Goal: Task Accomplishment & Management: Complete application form

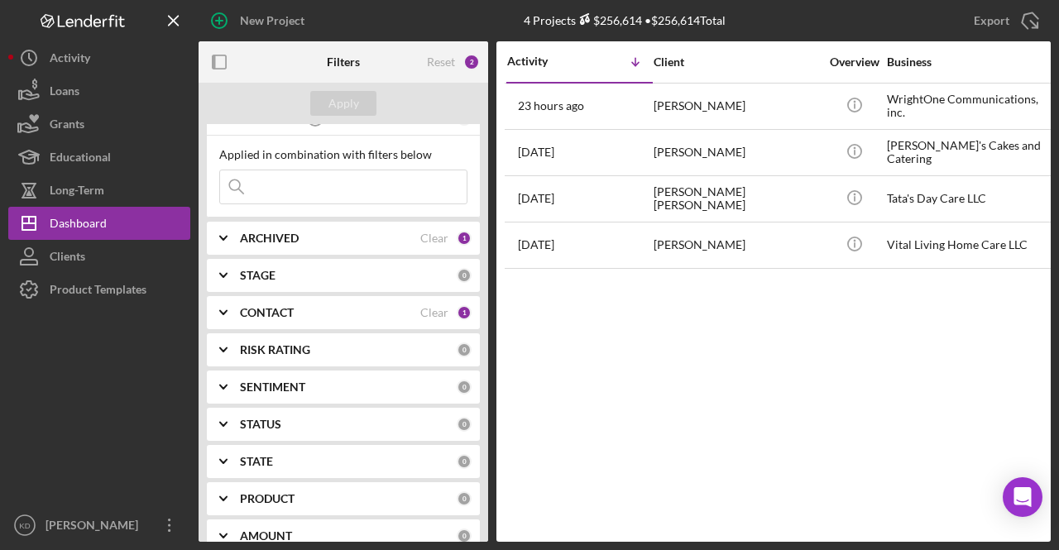
scroll to position [83, 0]
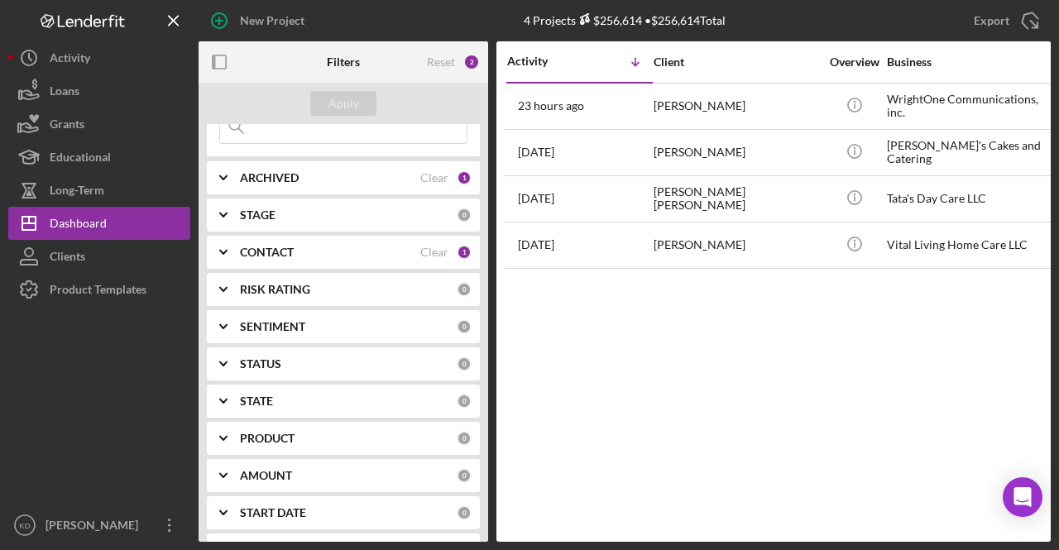
click at [217, 251] on icon "Icon/Expander" at bounding box center [223, 252] width 41 height 41
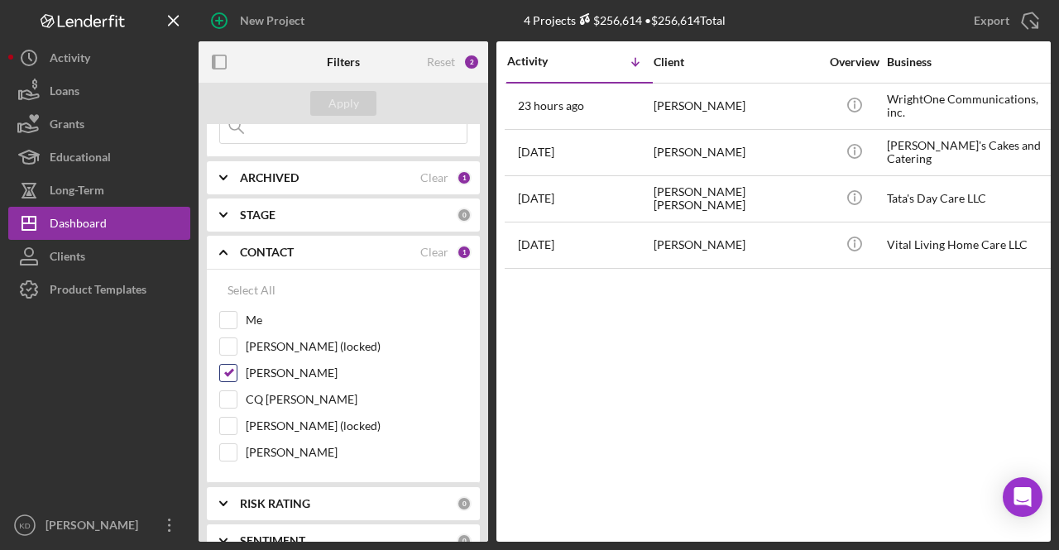
click at [231, 367] on input "[PERSON_NAME]" at bounding box center [228, 373] width 17 height 17
checkbox input "false"
click at [228, 314] on input "Me" at bounding box center [228, 320] width 17 height 17
checkbox input "true"
click at [262, 252] on b "CONTACT" at bounding box center [267, 252] width 54 height 13
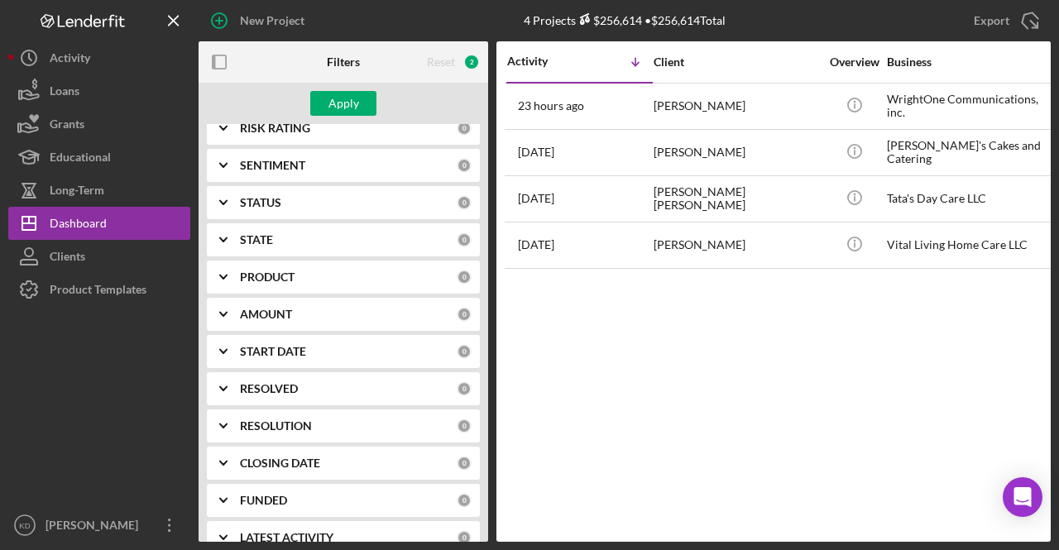
scroll to position [248, 0]
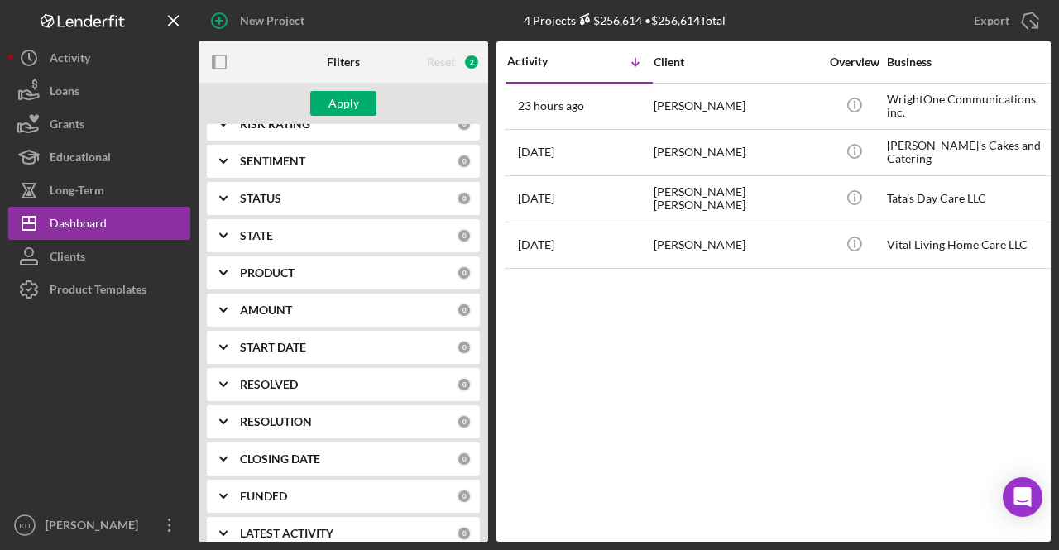
click at [269, 268] on b "PRODUCT" at bounding box center [267, 272] width 55 height 13
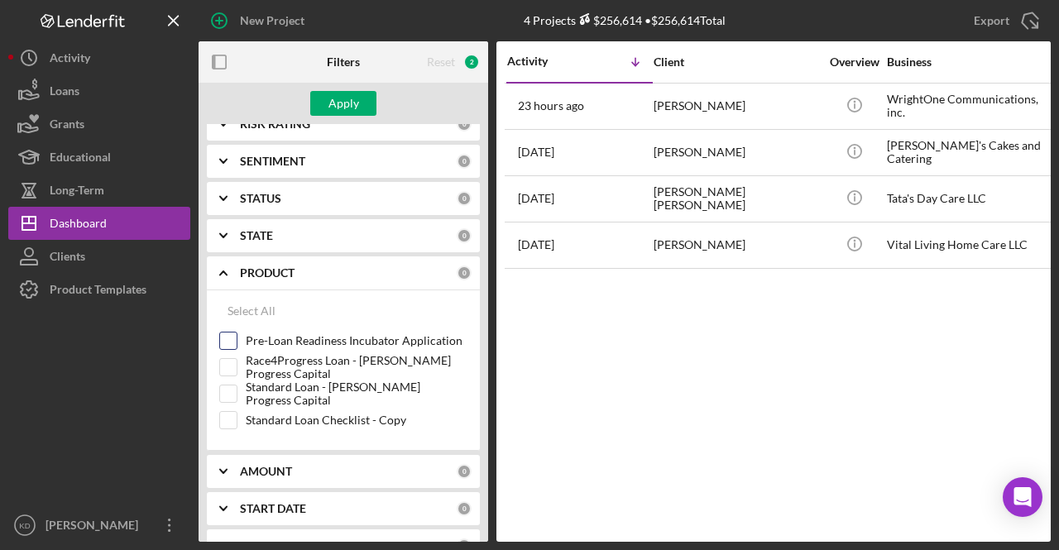
click at [232, 338] on input "Pre-Loan Readiness Incubator Application" at bounding box center [228, 341] width 17 height 17
checkbox input "true"
click at [347, 107] on div "Apply" at bounding box center [344, 103] width 31 height 25
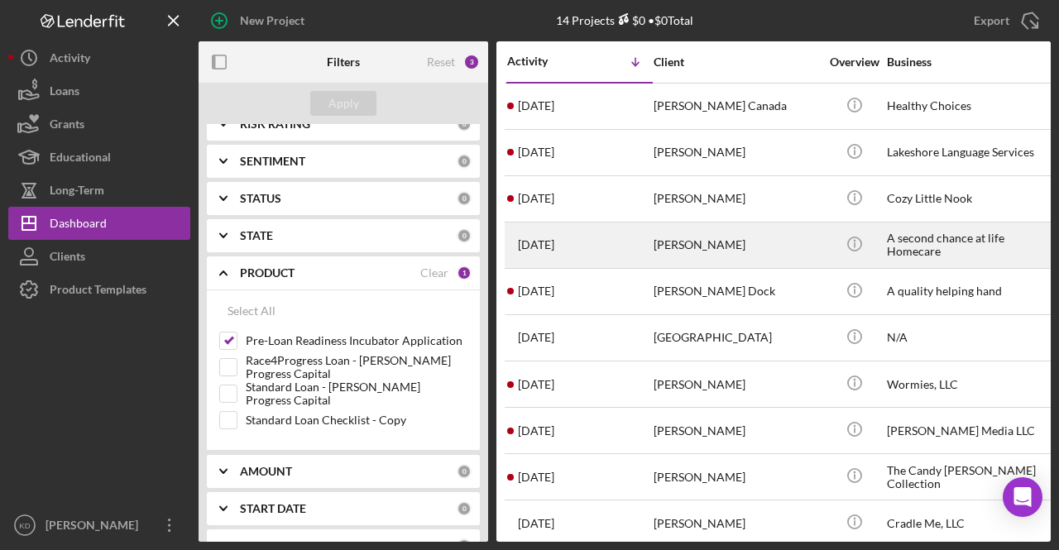
click at [930, 252] on div "A second chance at life Homecare" at bounding box center [970, 245] width 166 height 44
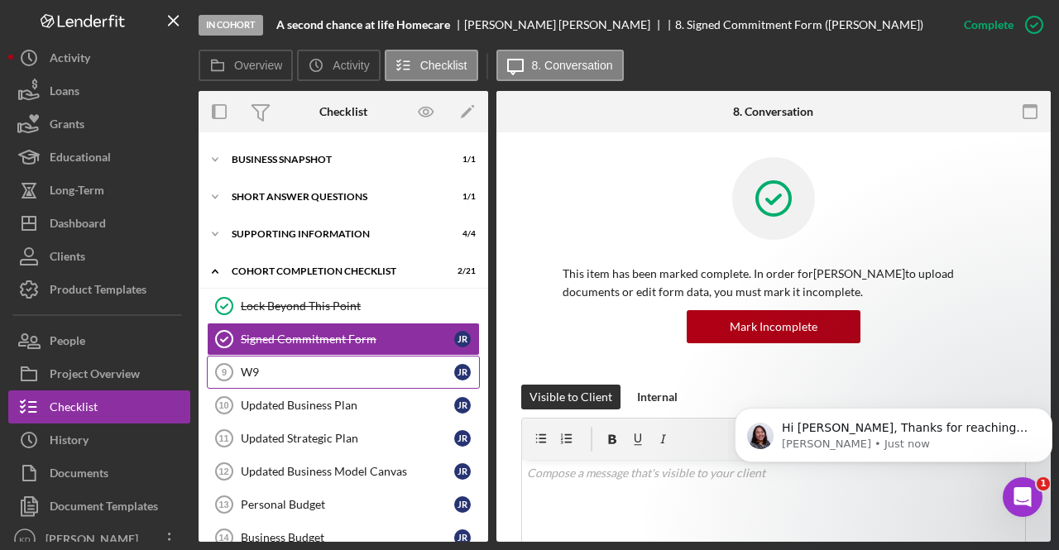
click at [364, 367] on div "W9" at bounding box center [348, 372] width 214 height 13
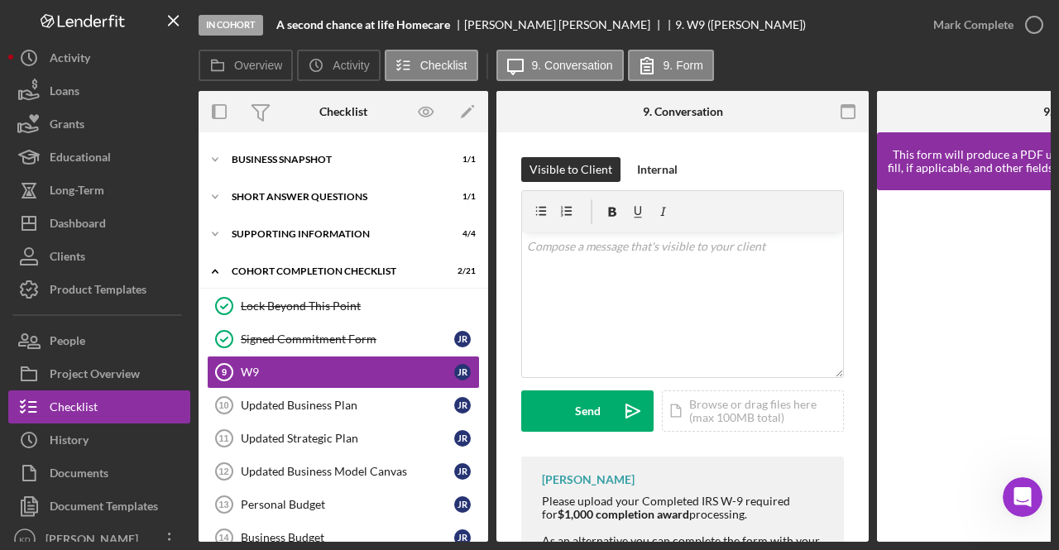
click at [847, 411] on div "Visible to Client Internal v Color teal Color pink Remove color Add row above A…" at bounding box center [683, 394] width 372 height 525
click at [780, 410] on div "Icon/Document Browse or drag files here (max 100MB total) Tap to choose files o…" at bounding box center [753, 411] width 182 height 41
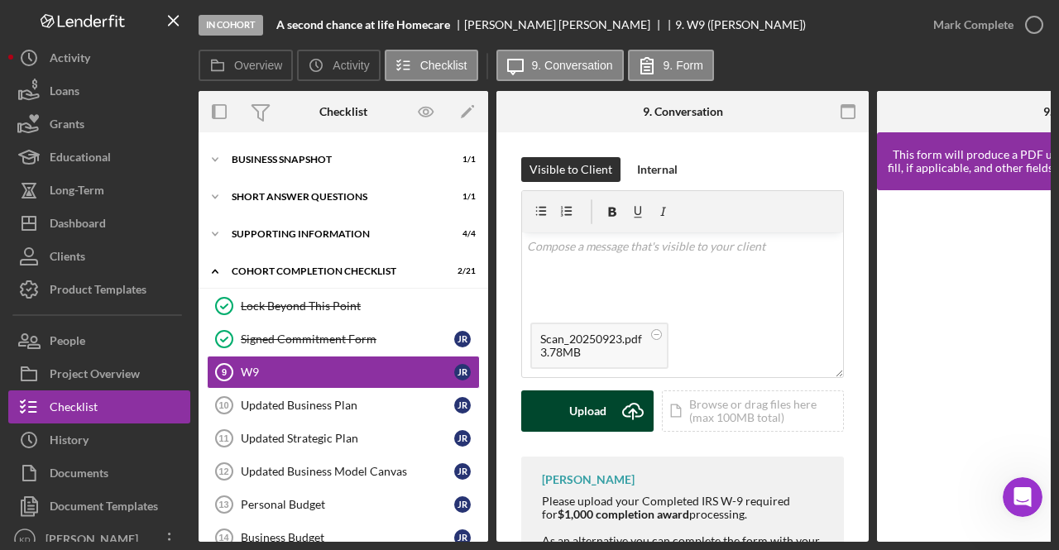
click at [607, 416] on button "Upload Icon/Upload" at bounding box center [587, 411] width 132 height 41
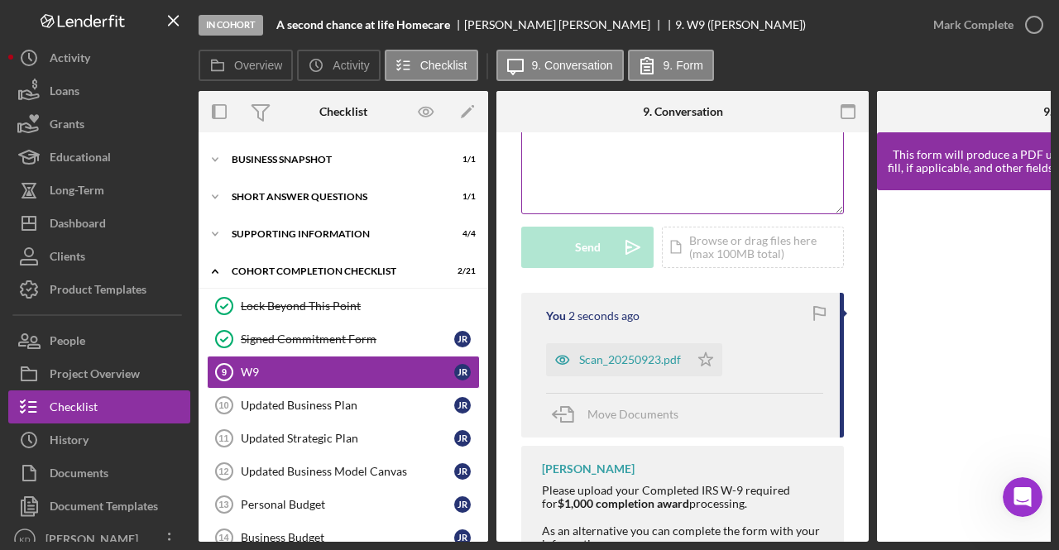
scroll to position [166, 0]
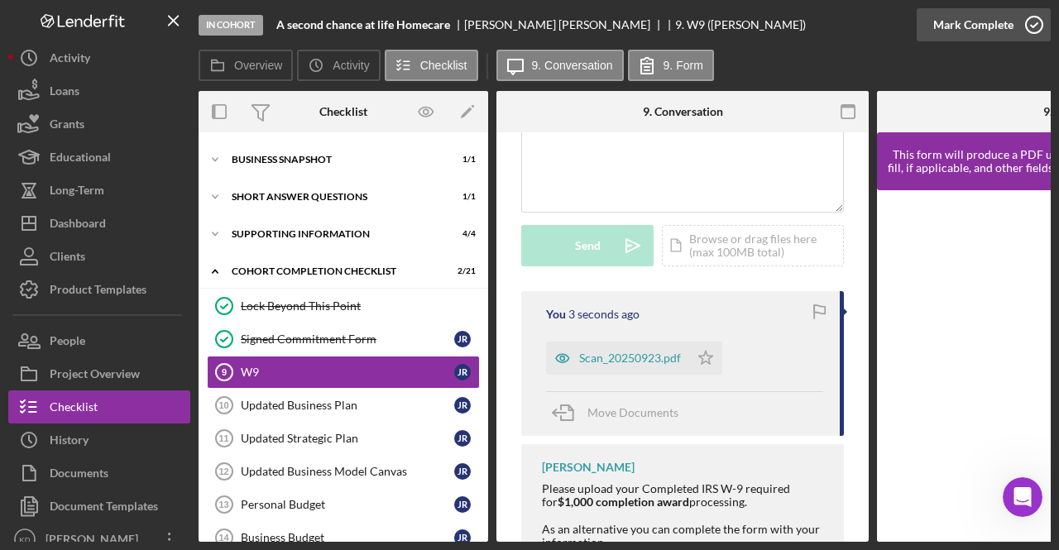
click at [1040, 14] on icon "button" at bounding box center [1034, 24] width 41 height 41
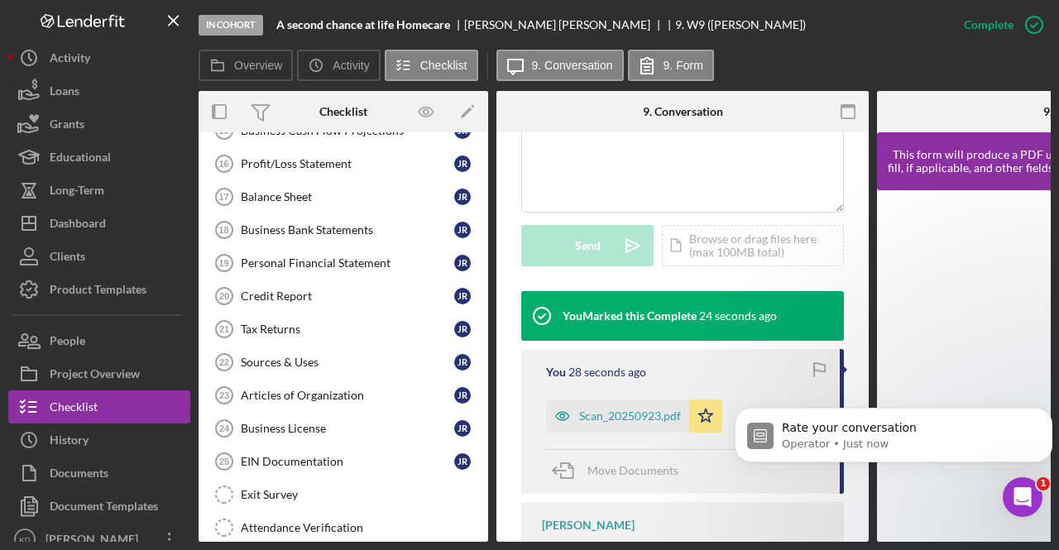
scroll to position [486, 0]
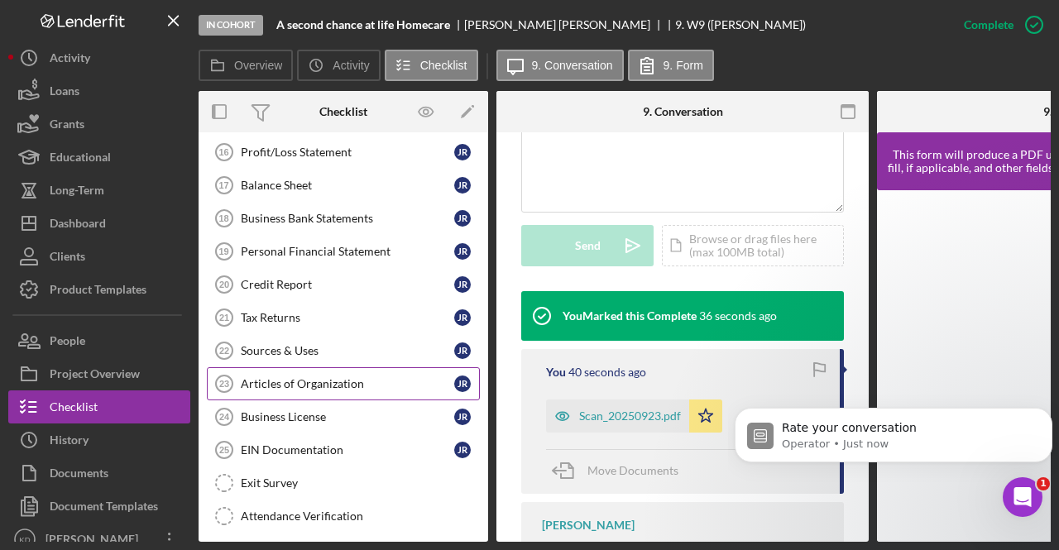
click at [311, 377] on div "Articles of Organization" at bounding box center [348, 383] width 214 height 13
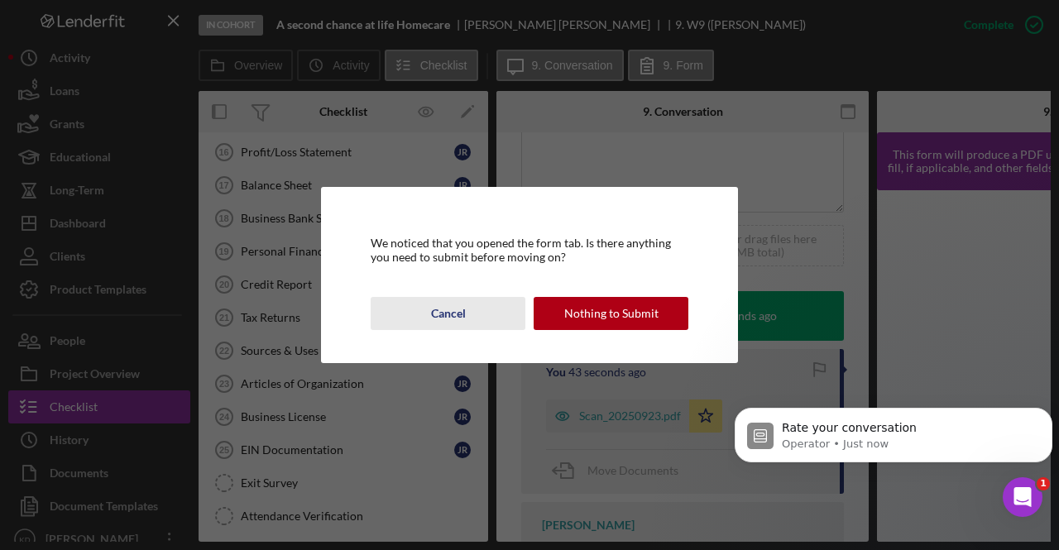
click at [420, 304] on button "Cancel" at bounding box center [448, 313] width 155 height 33
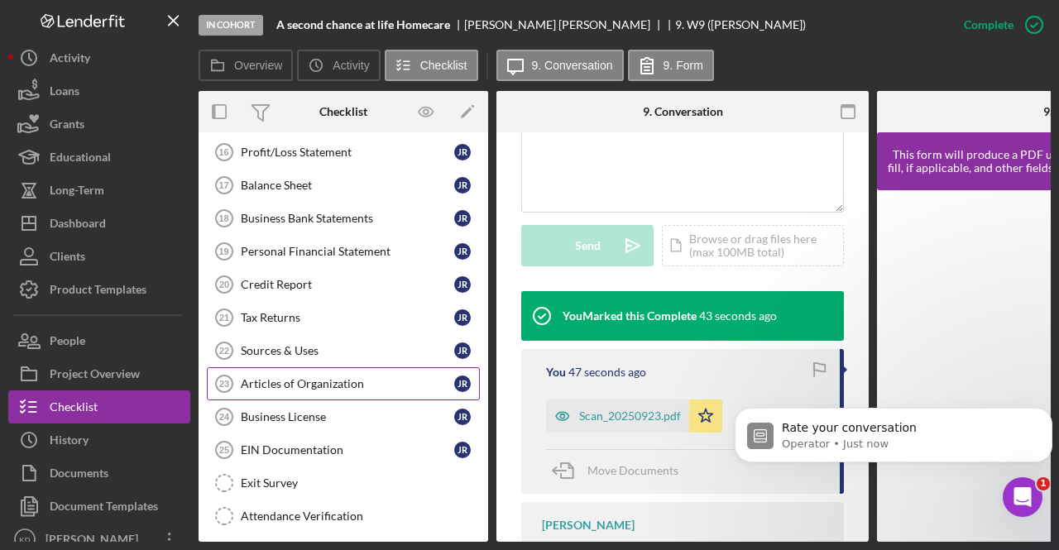
click at [424, 377] on div "Articles of Organization" at bounding box center [348, 383] width 214 height 13
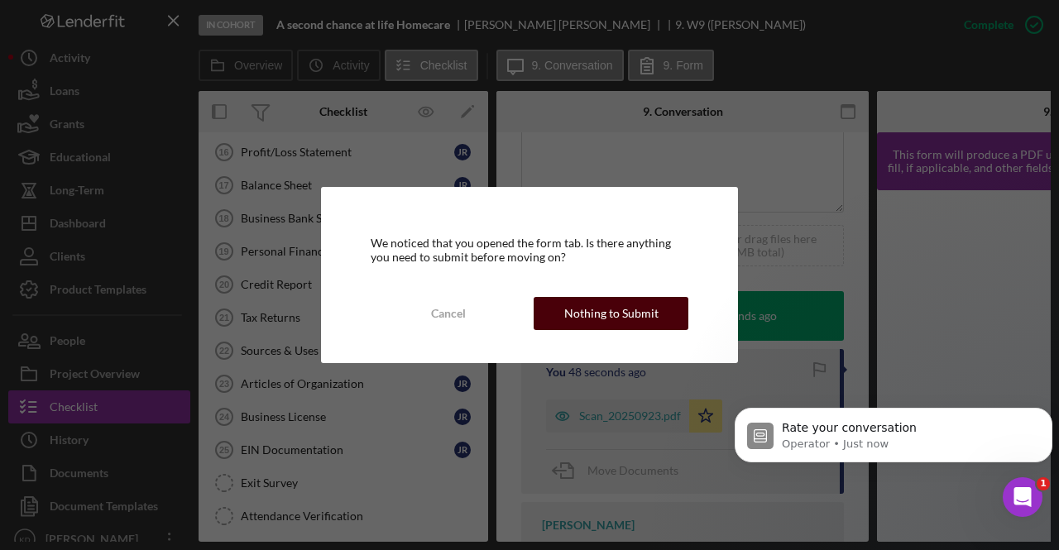
click at [590, 317] on div "Nothing to Submit" at bounding box center [611, 313] width 94 height 33
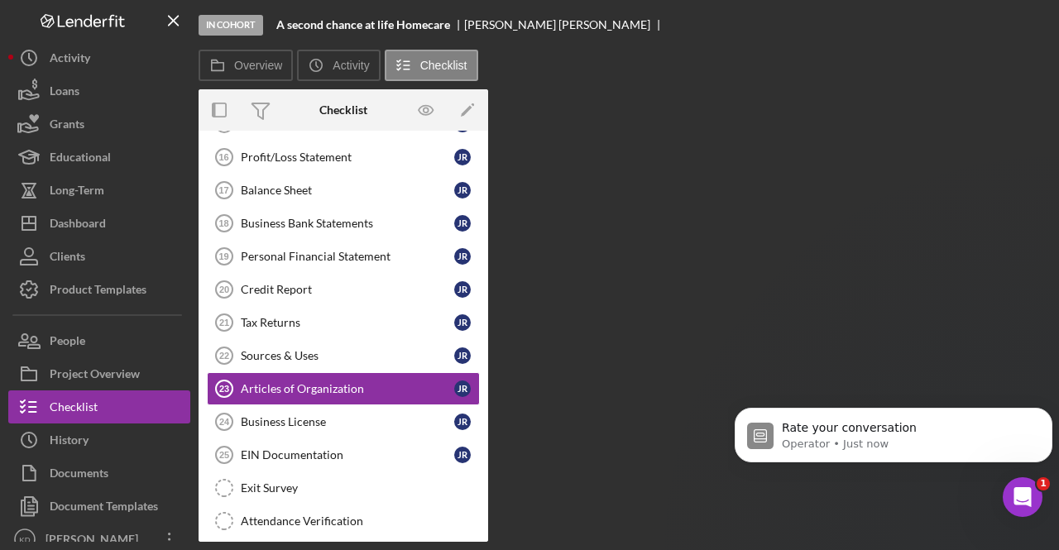
scroll to position [481, 0]
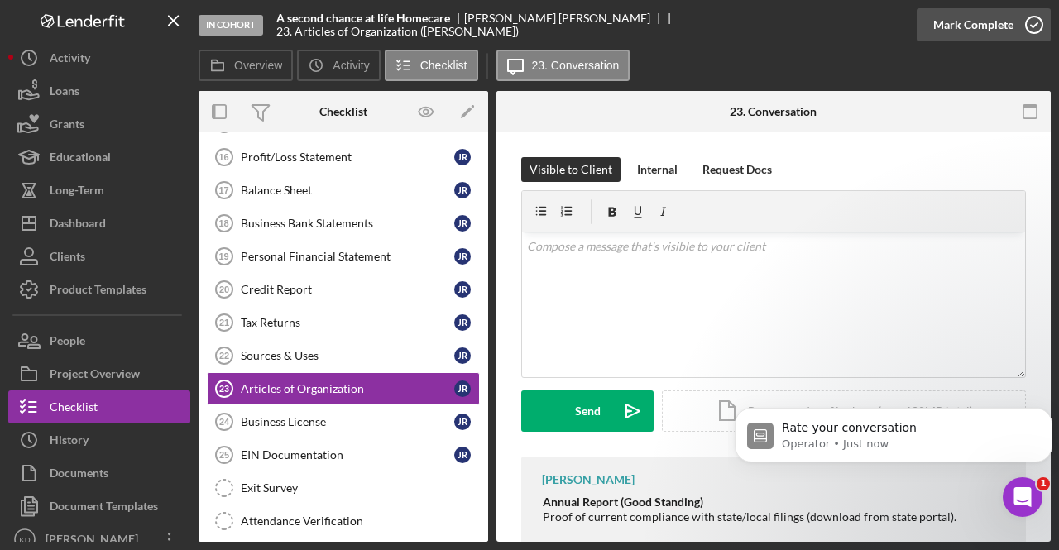
click at [1029, 32] on icon "button" at bounding box center [1034, 24] width 41 height 41
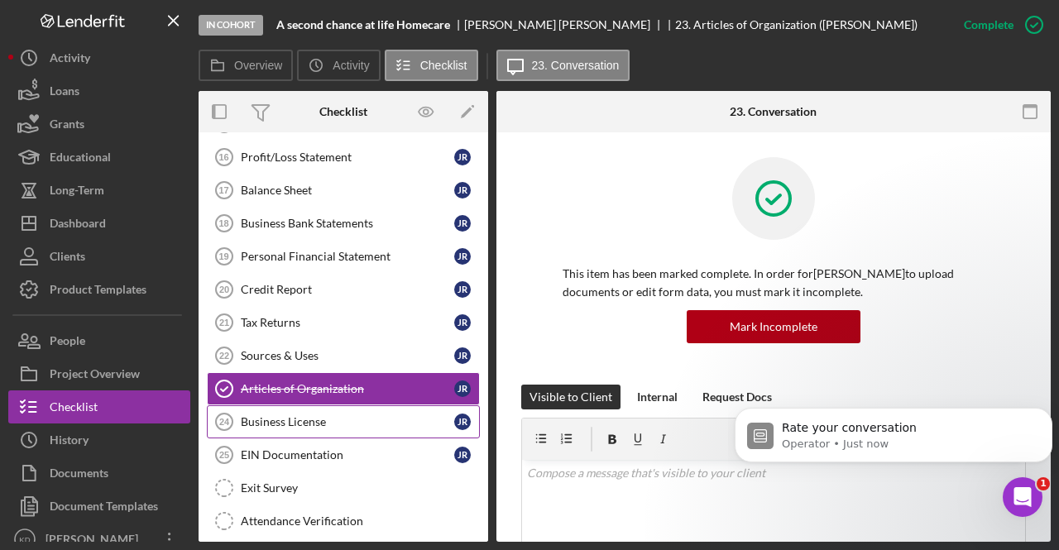
click at [369, 415] on div "Business License" at bounding box center [348, 421] width 214 height 13
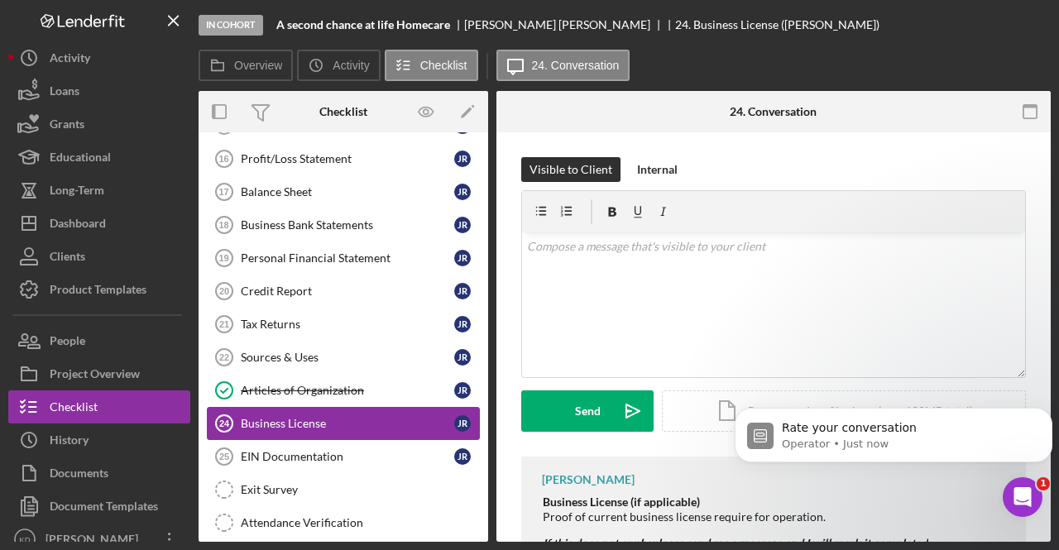
scroll to position [481, 0]
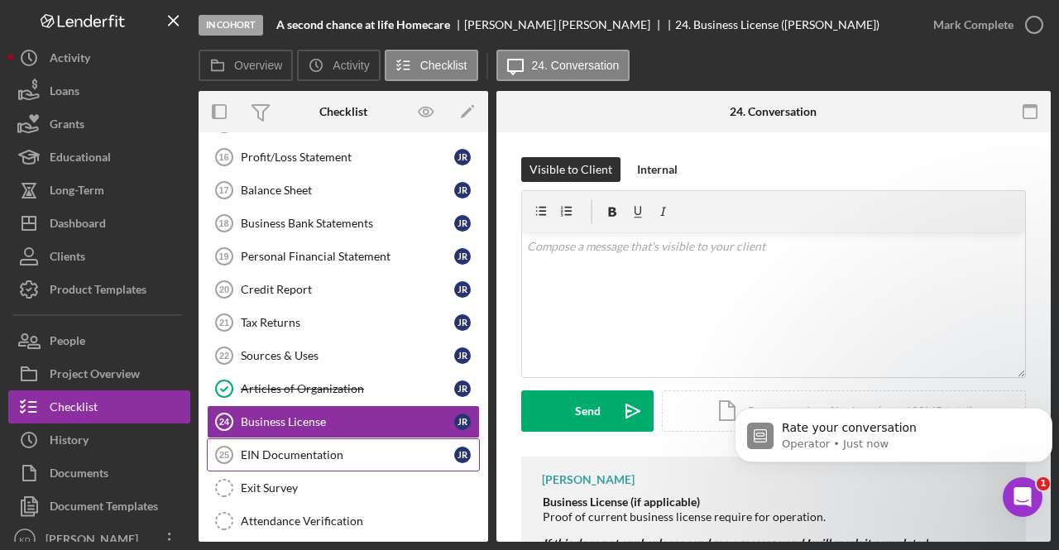
click at [392, 449] on div "EIN Documentation" at bounding box center [348, 455] width 214 height 13
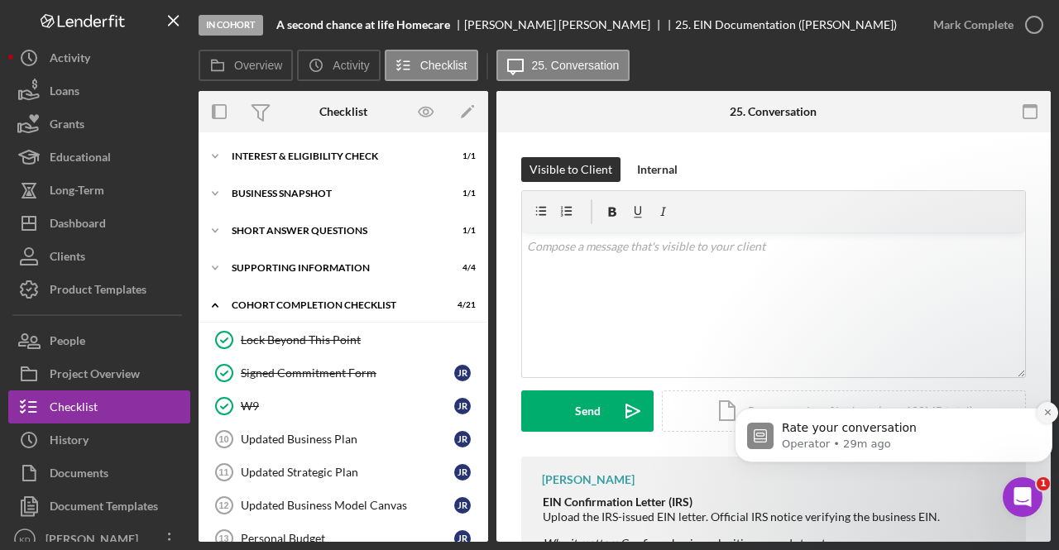
click at [1042, 414] on button "Dismiss notification" at bounding box center [1048, 413] width 22 height 22
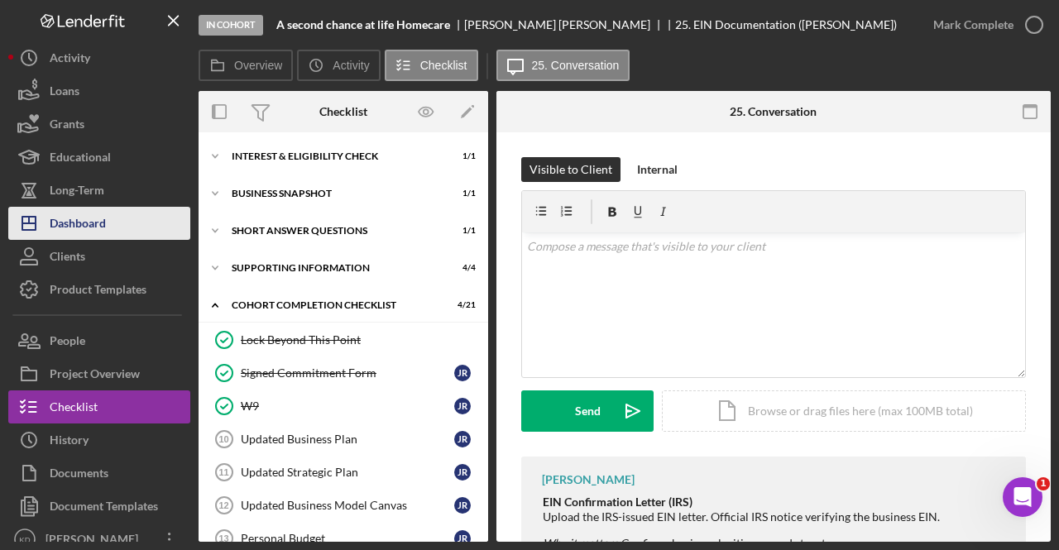
click at [63, 218] on div "Dashboard" at bounding box center [78, 225] width 56 height 37
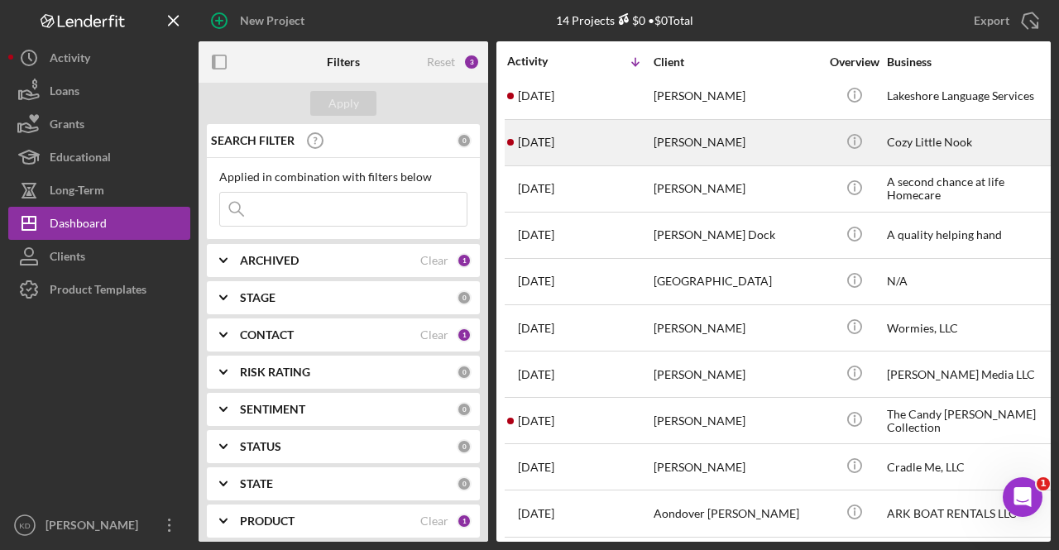
scroll to position [83, 0]
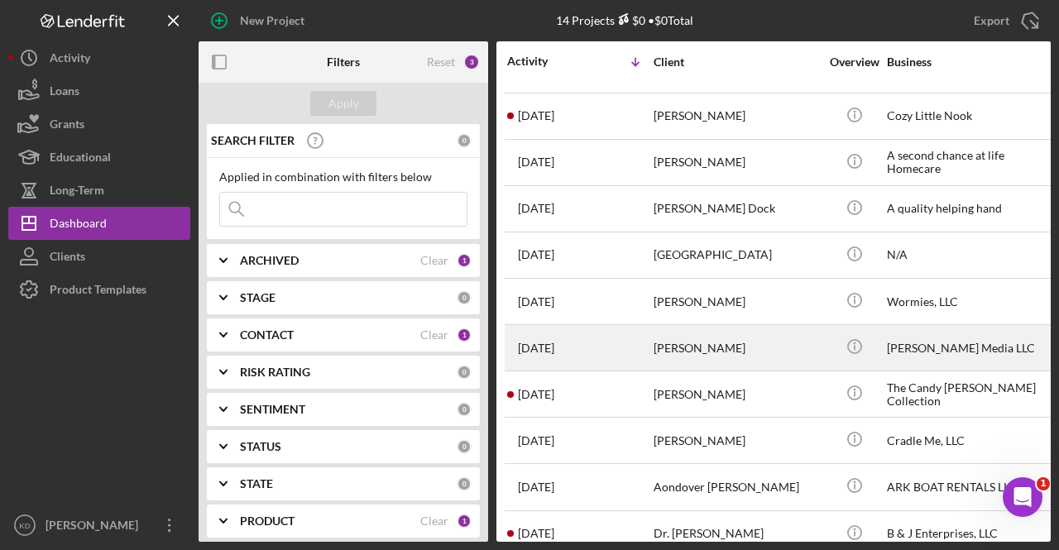
click at [742, 345] on div "[PERSON_NAME]" at bounding box center [737, 348] width 166 height 44
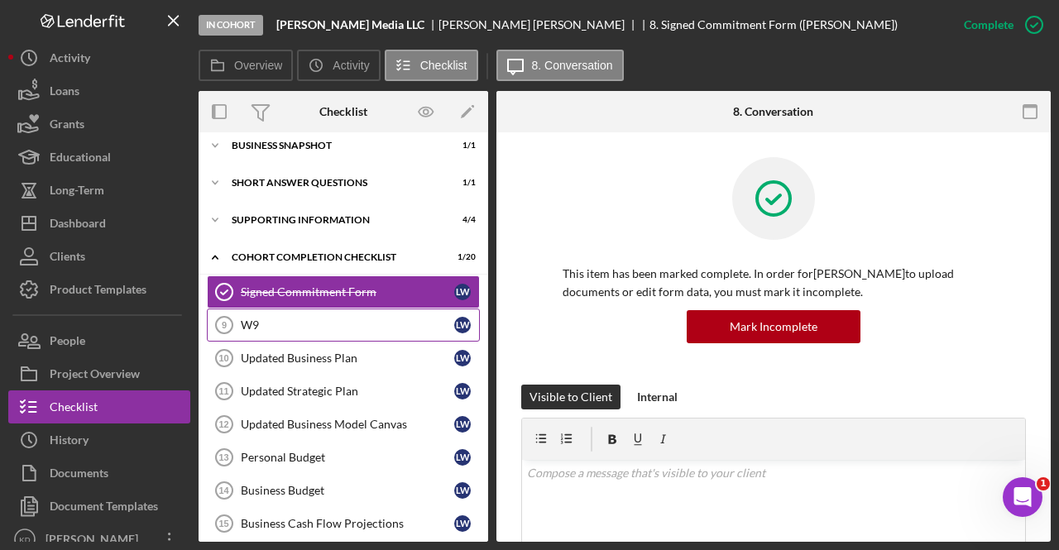
scroll to position [84, 0]
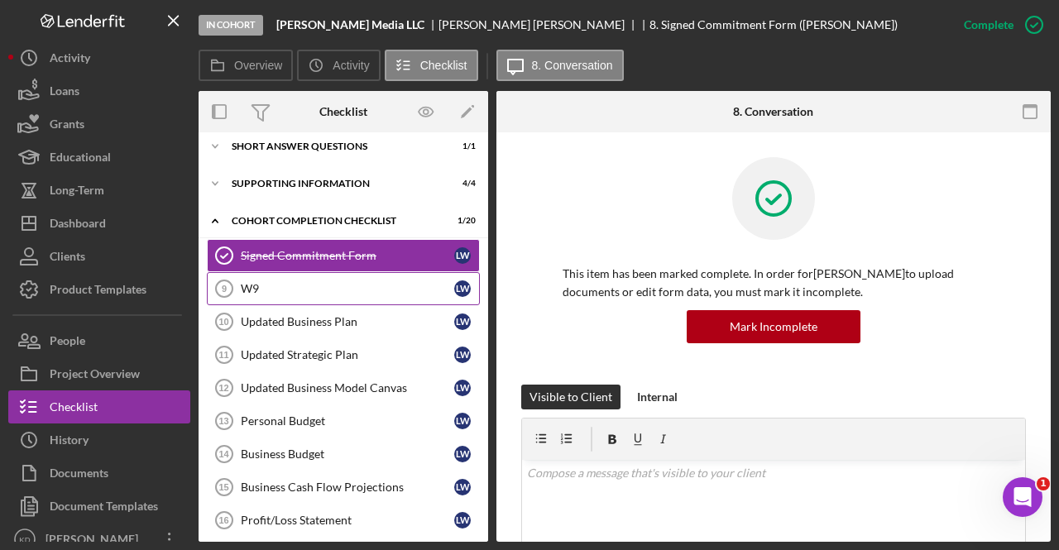
click at [335, 286] on div "W9" at bounding box center [348, 288] width 214 height 13
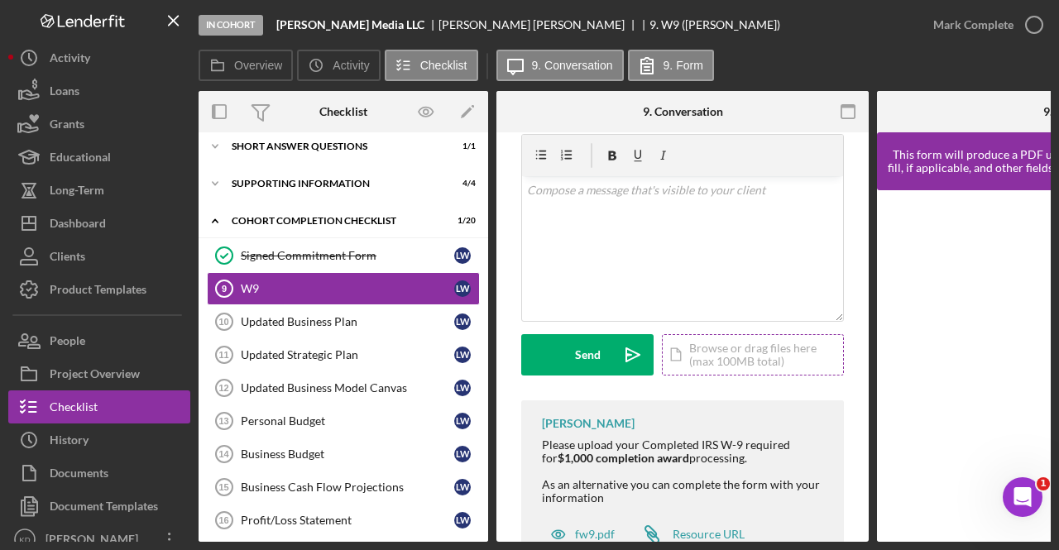
scroll to position [83, 0]
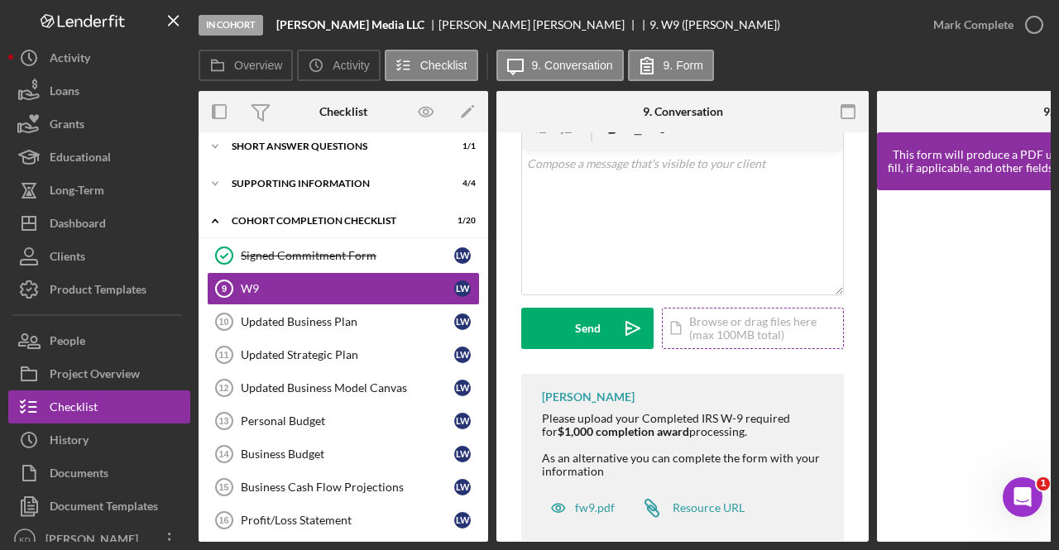
click at [744, 326] on div "Icon/Document Browse or drag files here (max 100MB total) Tap to choose files o…" at bounding box center [753, 328] width 182 height 41
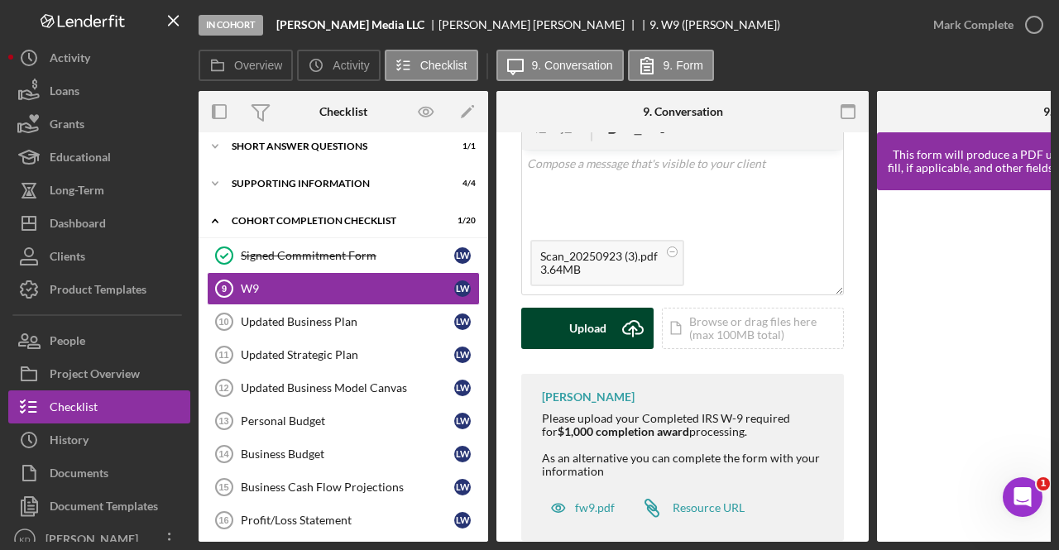
click at [607, 330] on button "Upload Icon/Upload" at bounding box center [587, 328] width 132 height 41
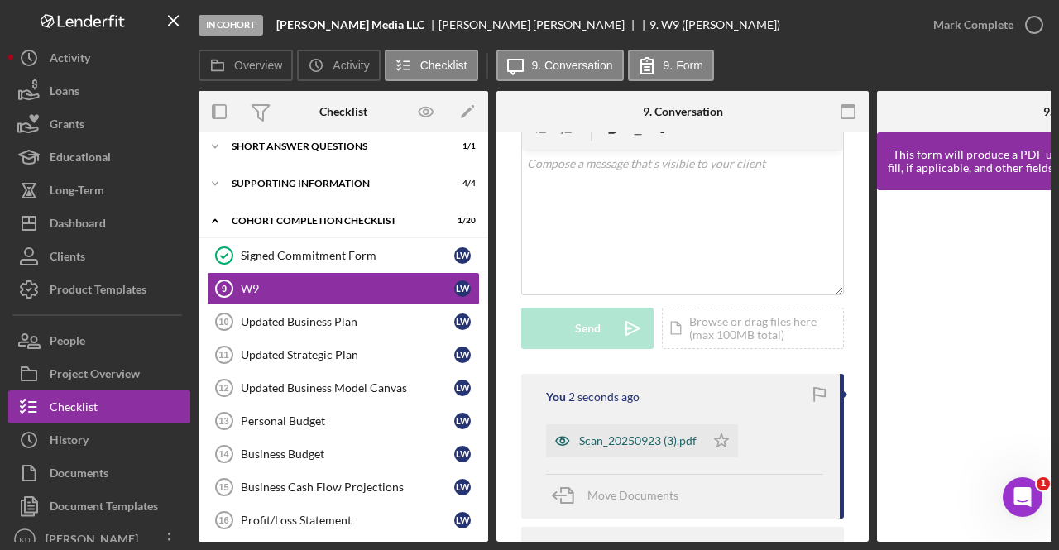
click at [616, 449] on div "Scan_20250923 (3).pdf" at bounding box center [625, 441] width 159 height 33
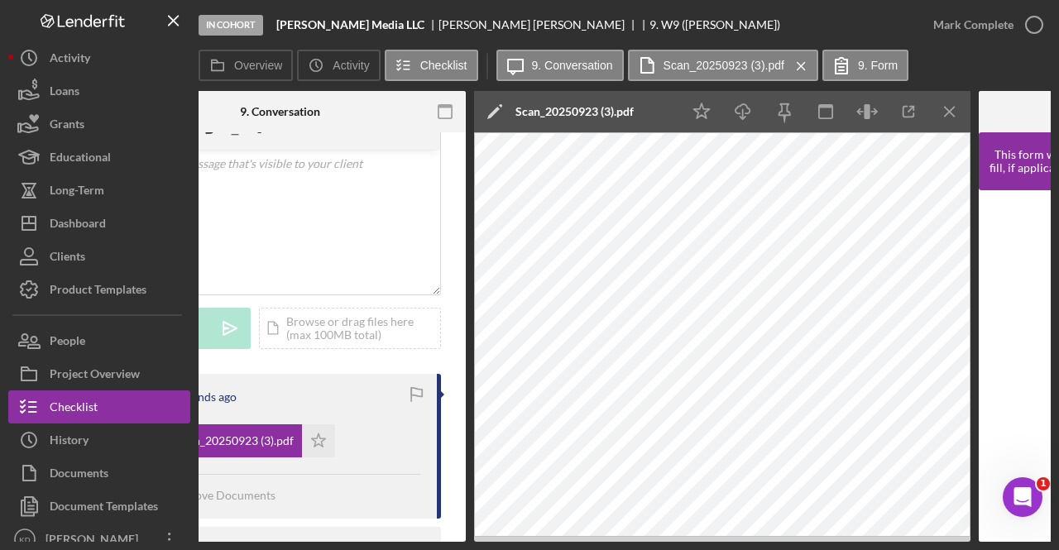
scroll to position [0, 416]
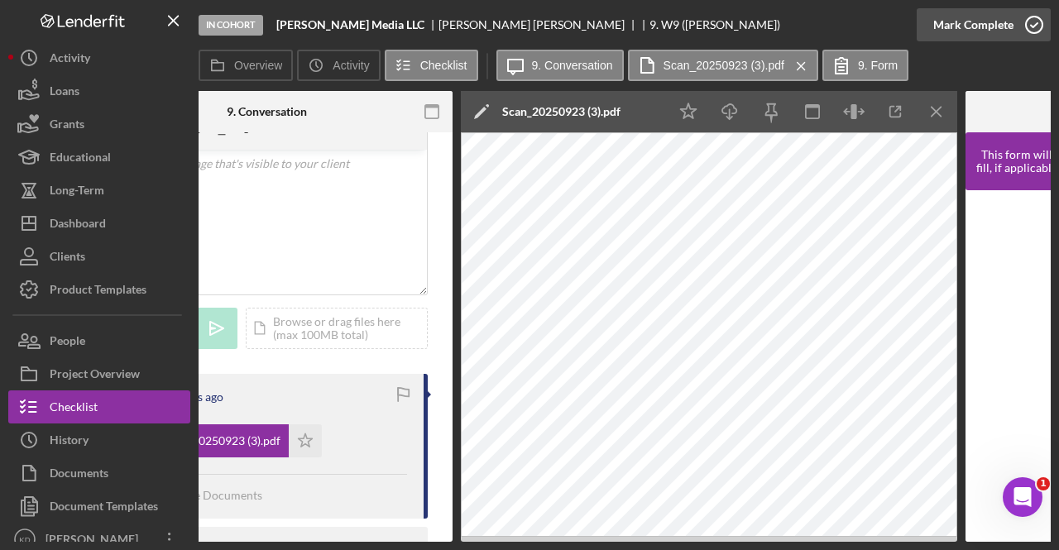
click at [1017, 29] on icon "button" at bounding box center [1034, 24] width 41 height 41
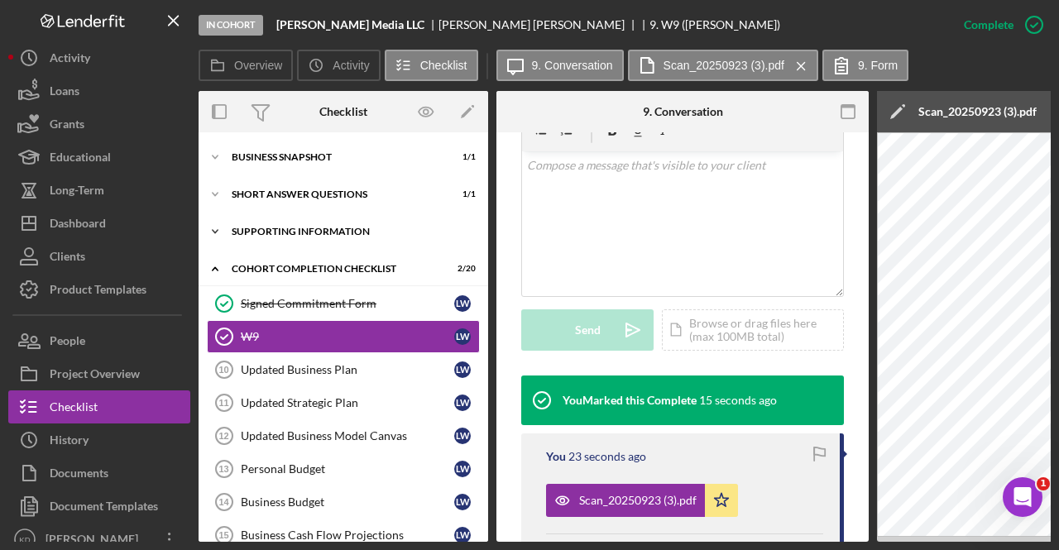
scroll to position [0, 0]
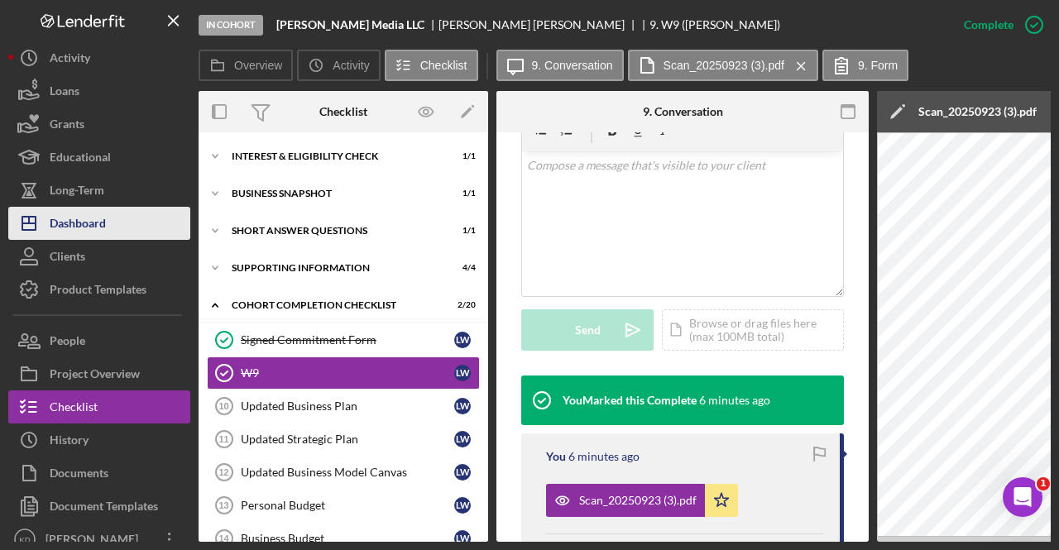
click at [90, 228] on div "Dashboard" at bounding box center [78, 225] width 56 height 37
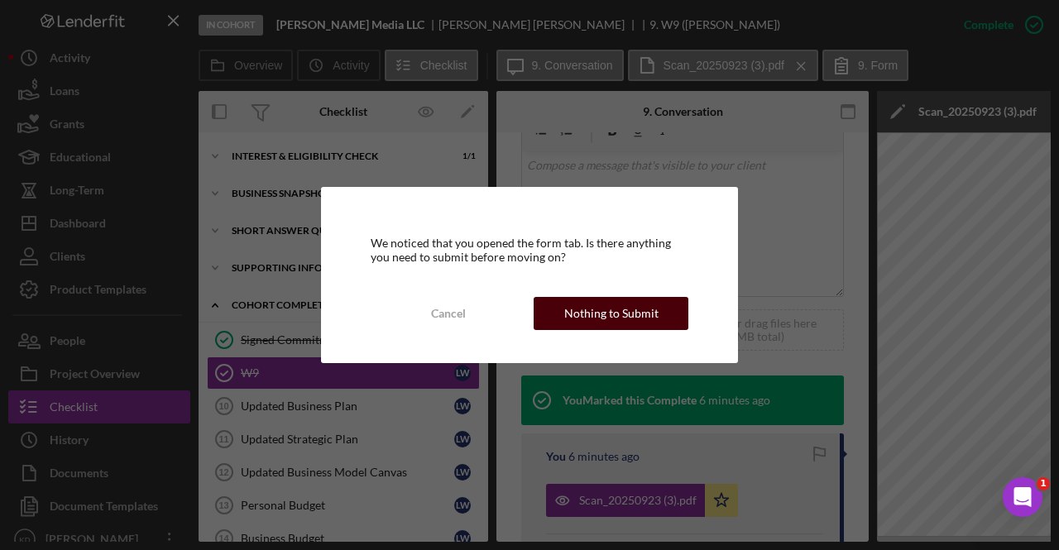
click at [614, 322] on div "Nothing to Submit" at bounding box center [611, 313] width 94 height 33
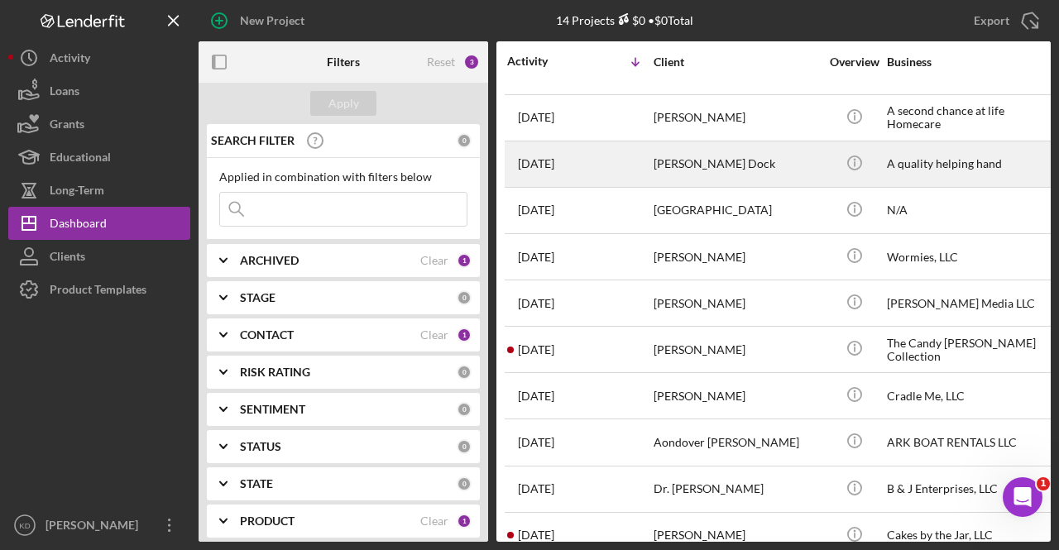
scroll to position [166, 0]
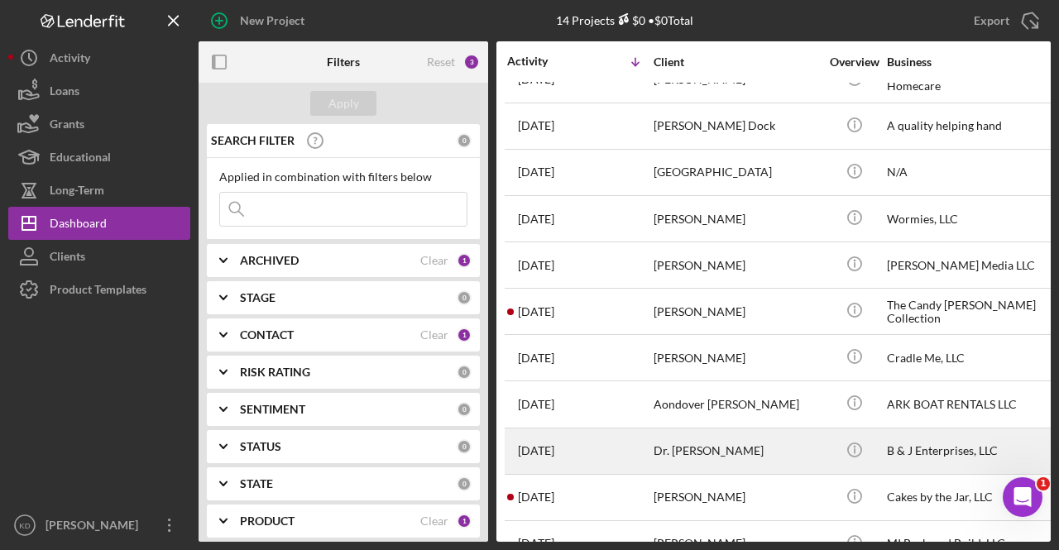
click at [748, 463] on div "Dr. [PERSON_NAME]" at bounding box center [737, 452] width 166 height 44
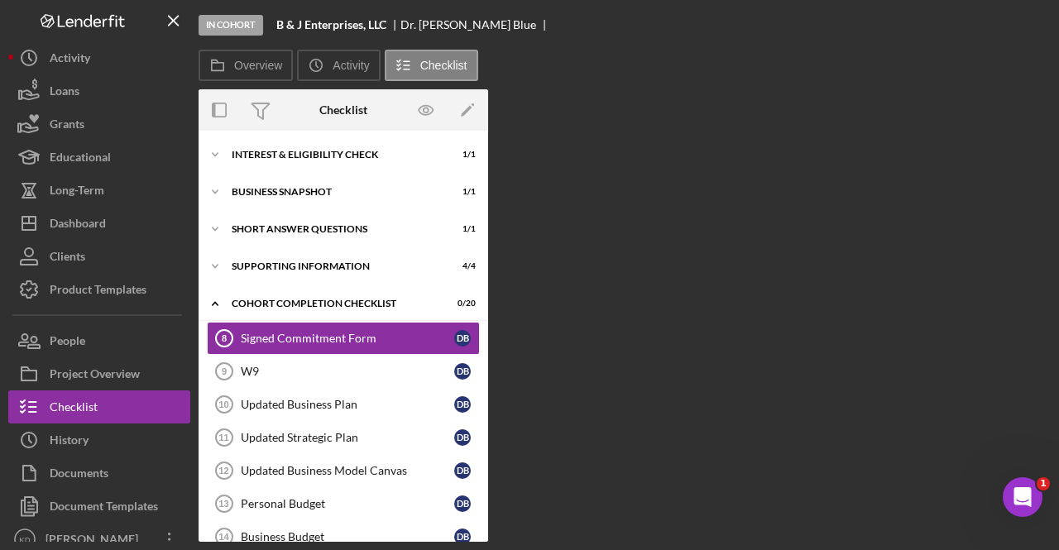
scroll to position [2, 0]
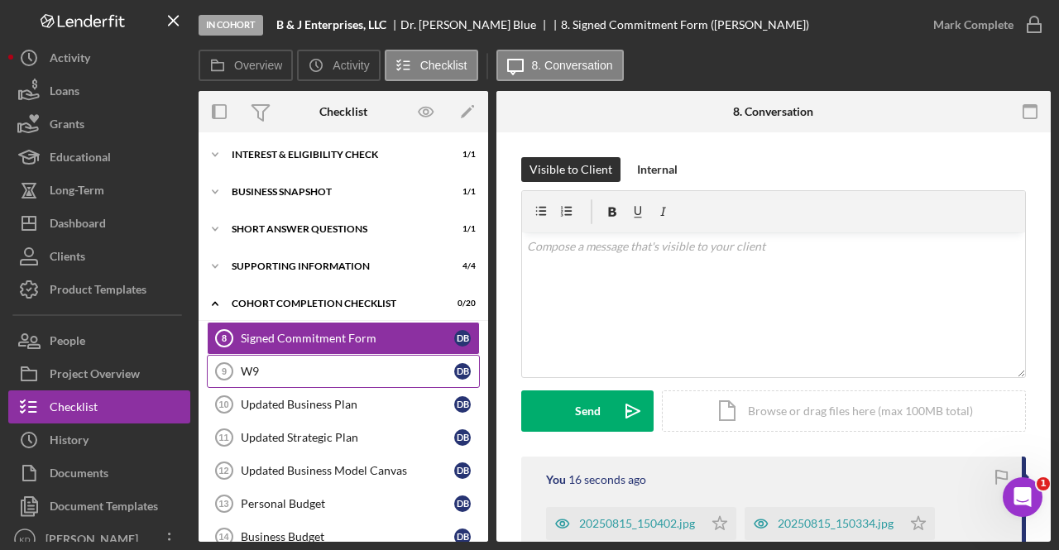
click at [242, 372] on div "W9" at bounding box center [348, 371] width 214 height 13
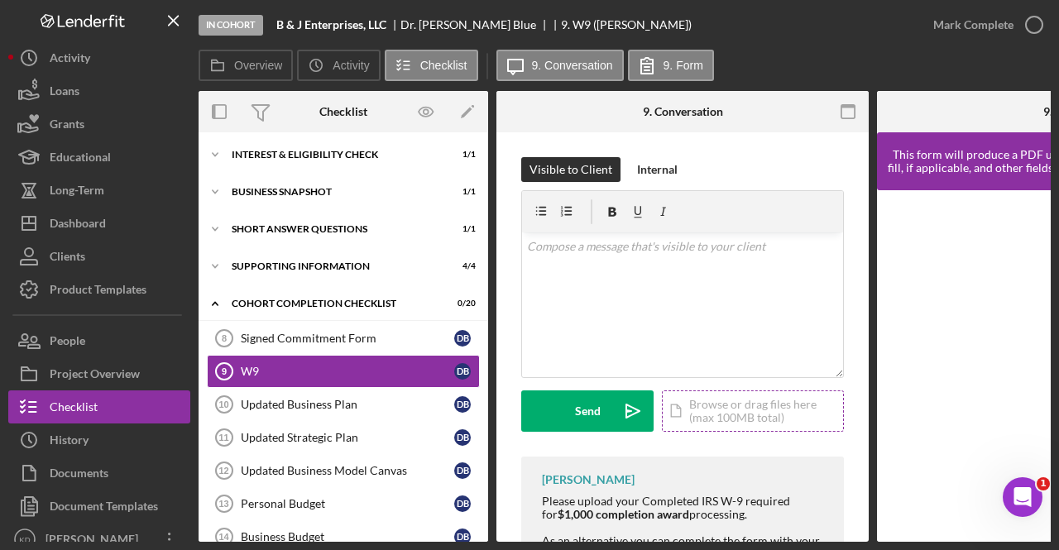
click at [699, 420] on div "Icon/Document Browse or drag files here (max 100MB total) Tap to choose files o…" at bounding box center [753, 411] width 182 height 41
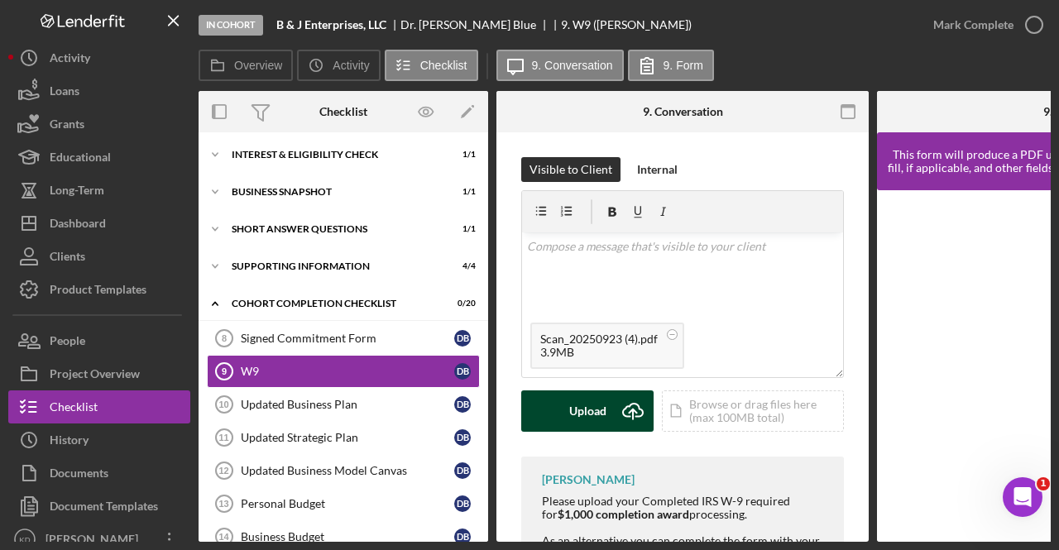
click at [566, 415] on button "Upload Icon/Upload" at bounding box center [587, 411] width 132 height 41
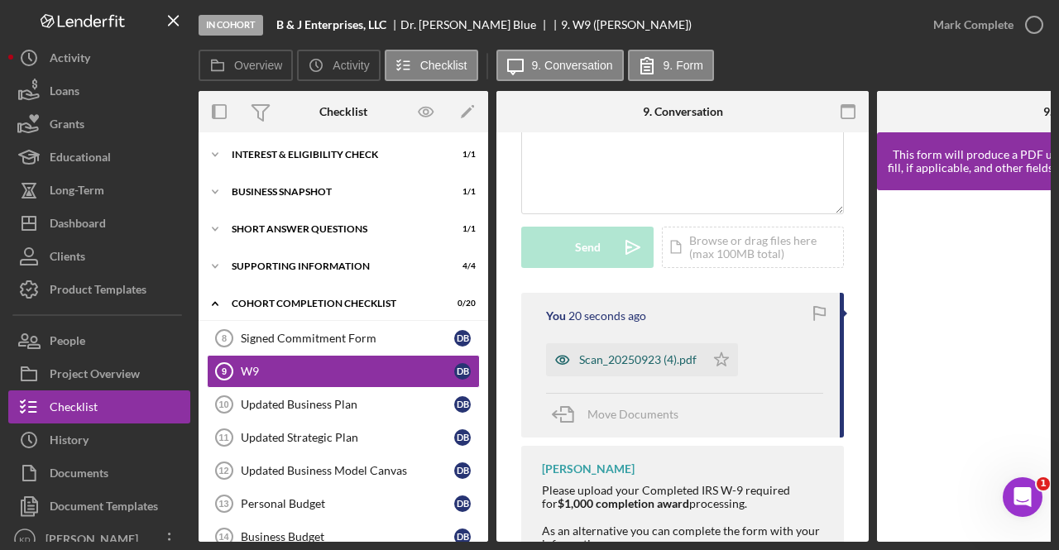
scroll to position [166, 0]
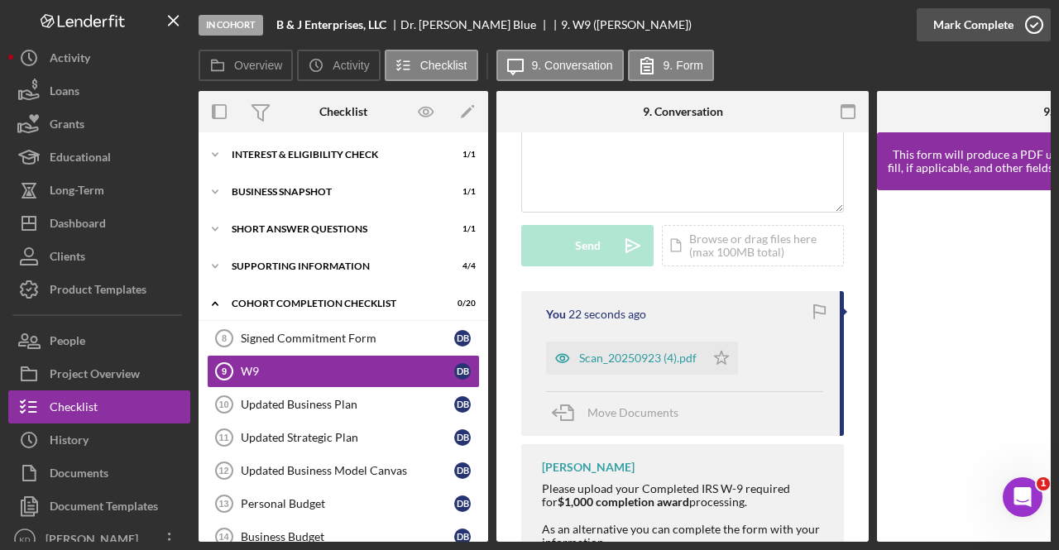
drag, startPoint x: 1033, startPoint y: 28, endPoint x: 1045, endPoint y: 30, distance: 12.5
click at [1040, 31] on icon "button" at bounding box center [1034, 24] width 41 height 41
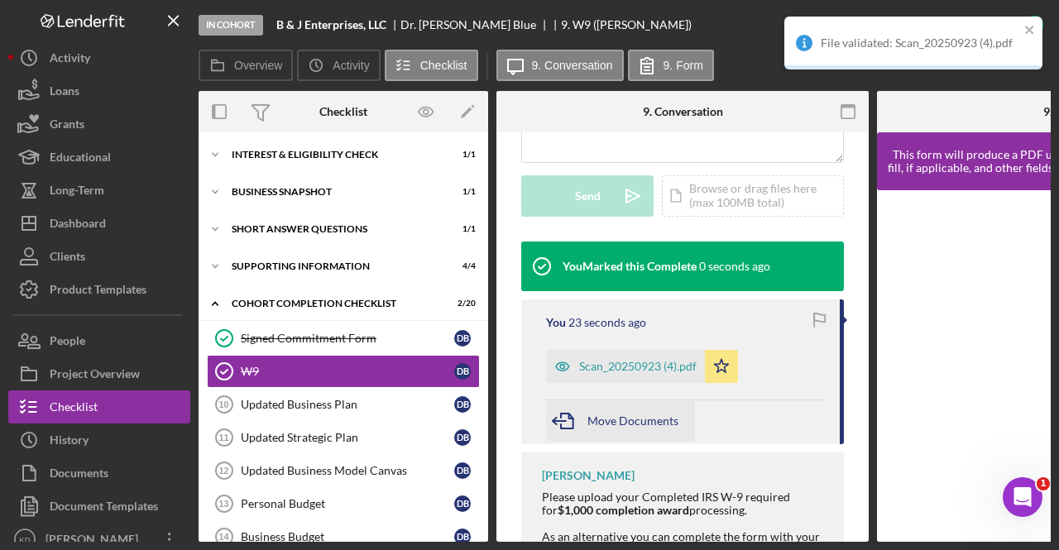
scroll to position [575, 0]
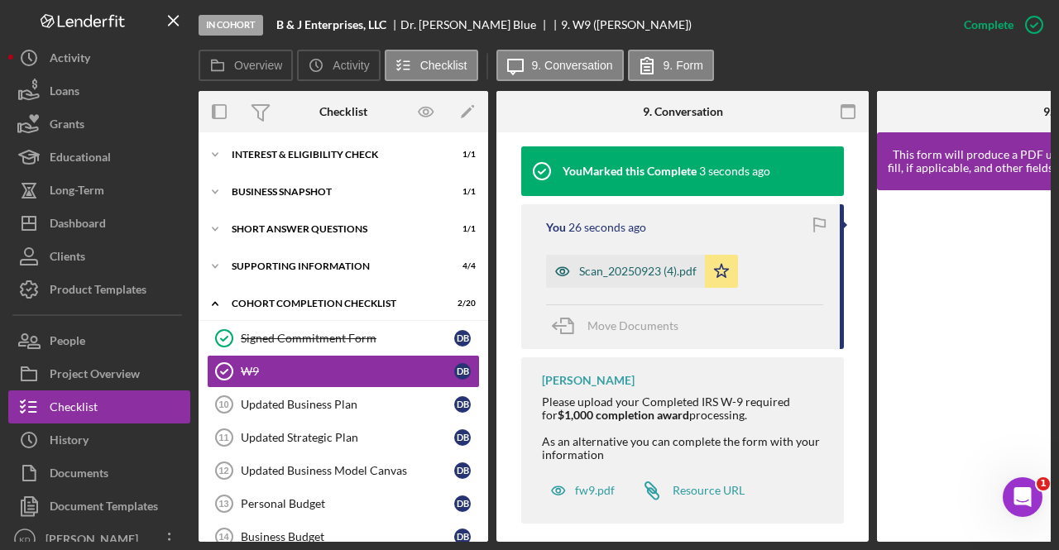
click at [598, 265] on div "Scan_20250923 (4).pdf" at bounding box center [638, 271] width 118 height 13
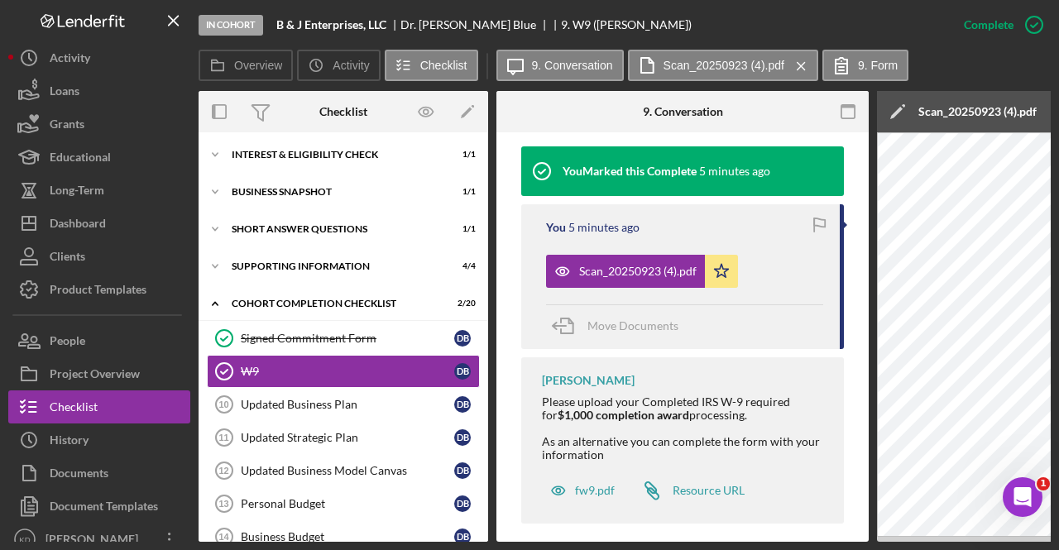
click at [958, 60] on div "Overview Icon/History Activity Checklist Icon/Message 9. Conversation Scan_2025…" at bounding box center [625, 66] width 852 height 33
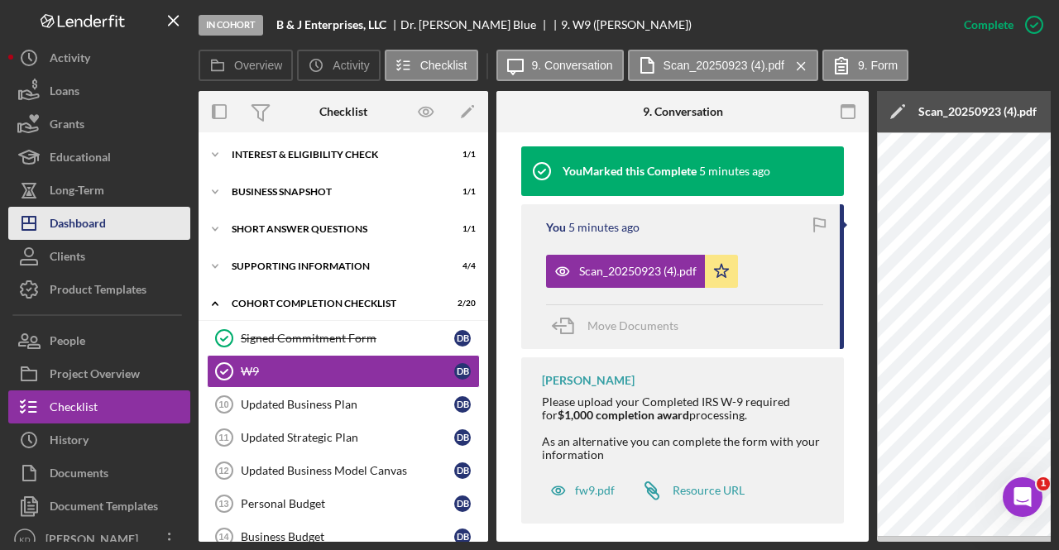
click at [101, 233] on div "Dashboard" at bounding box center [78, 225] width 56 height 37
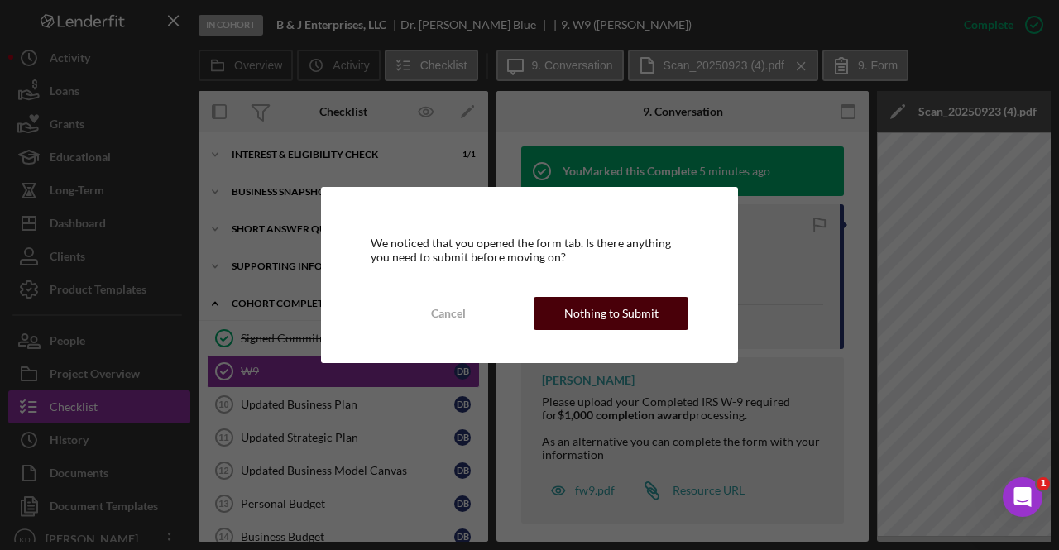
click at [630, 320] on div "Nothing to Submit" at bounding box center [611, 313] width 94 height 33
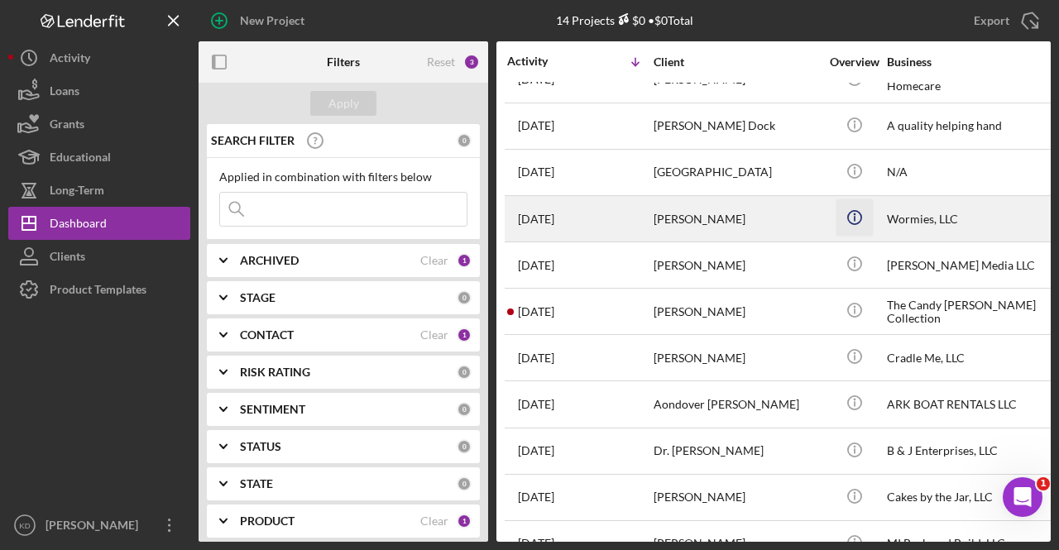
scroll to position [204, 0]
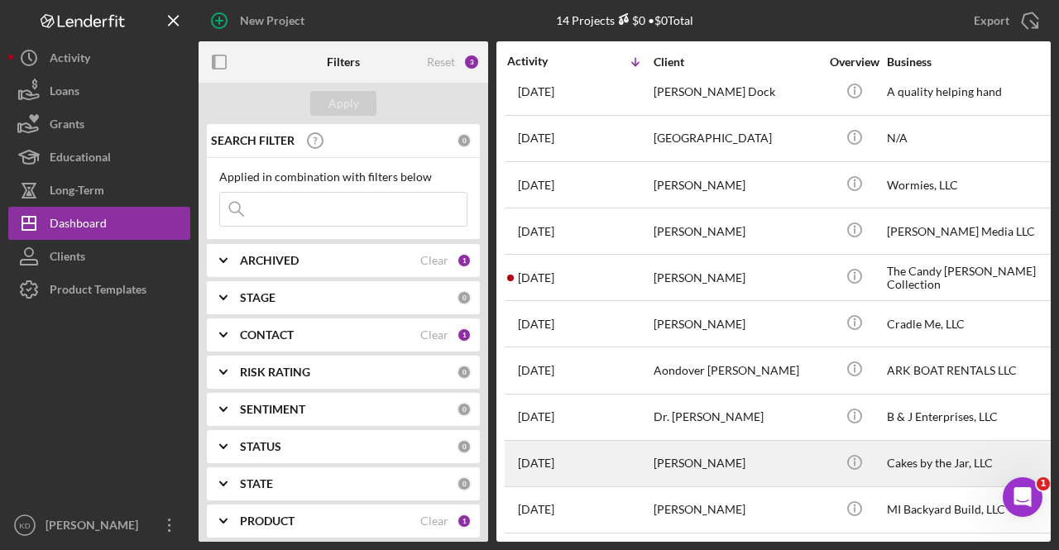
click at [798, 460] on div "[PERSON_NAME]" at bounding box center [737, 464] width 166 height 44
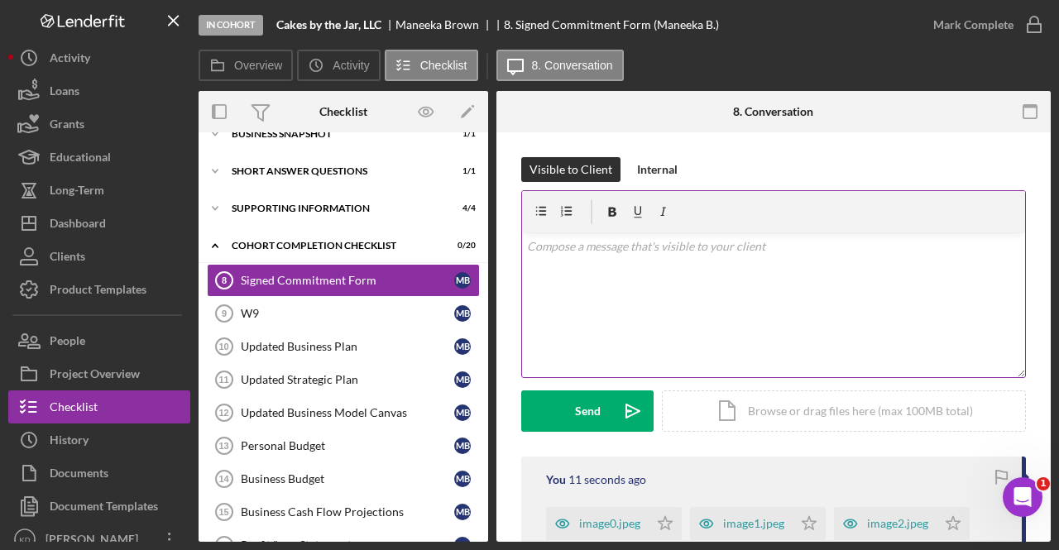
scroll to position [84, 0]
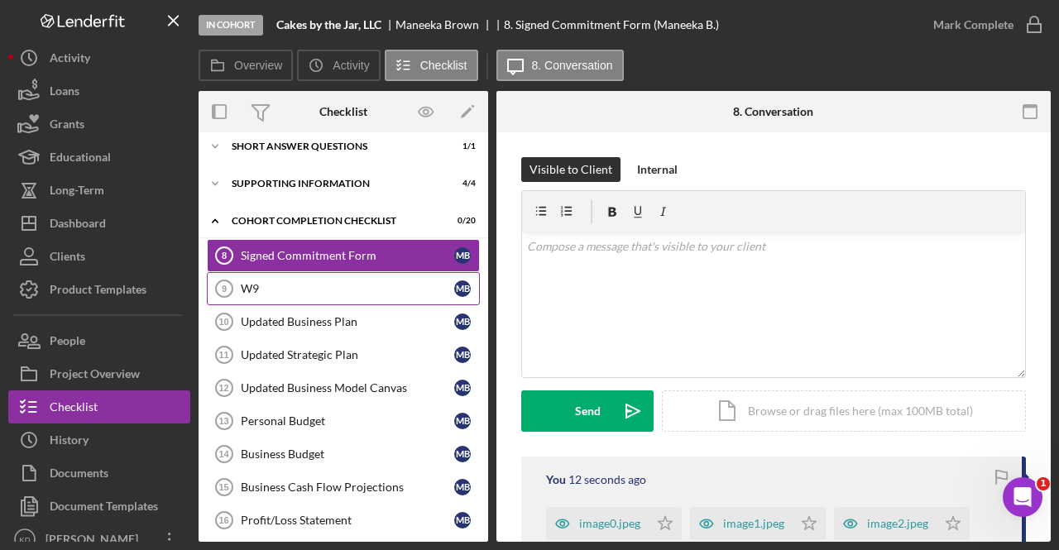
click at [323, 286] on div "W9" at bounding box center [348, 288] width 214 height 13
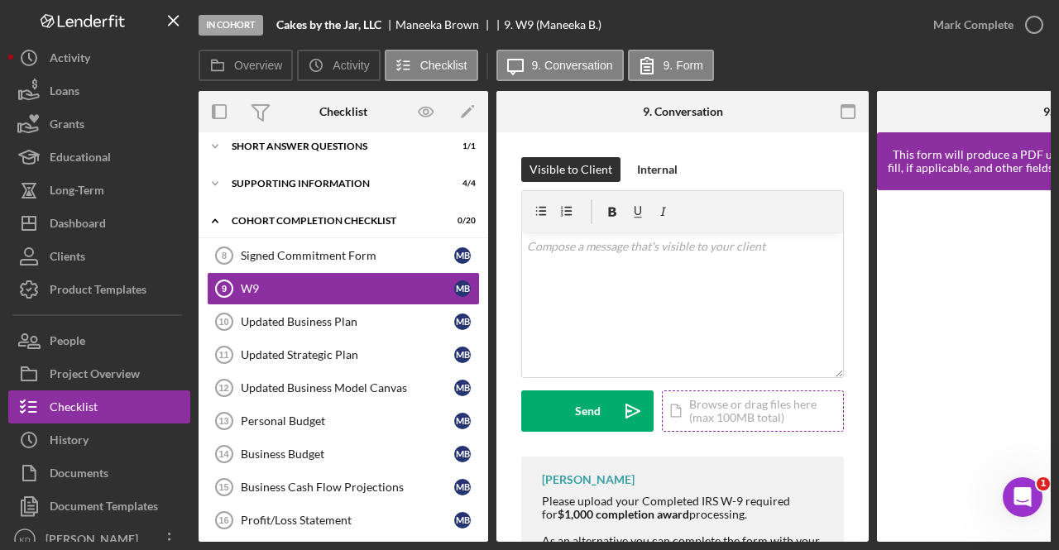
click at [675, 408] on div "Icon/Document Browse or drag files here (max 100MB total) Tap to choose files o…" at bounding box center [753, 411] width 182 height 41
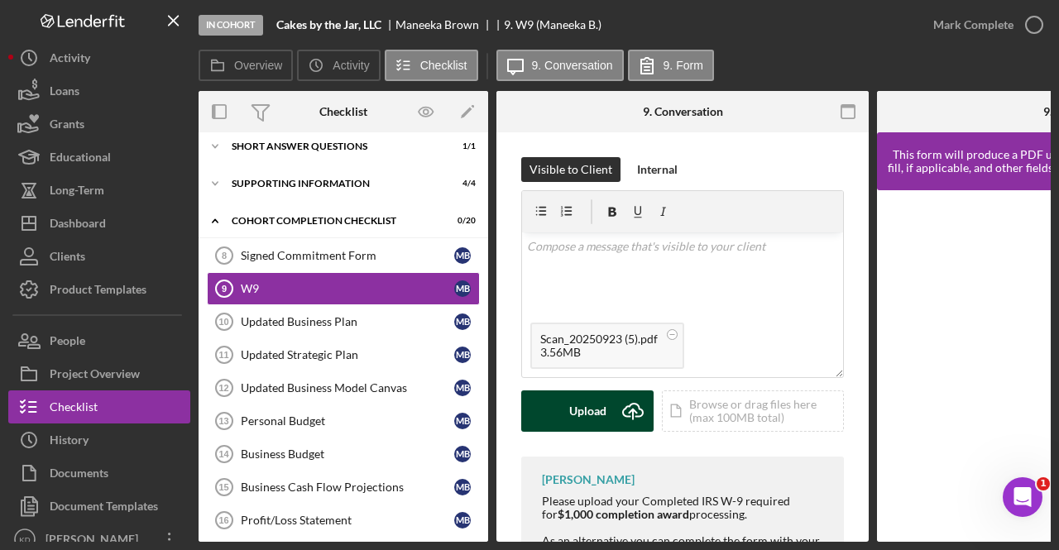
click at [558, 406] on button "Upload Icon/Upload" at bounding box center [587, 411] width 132 height 41
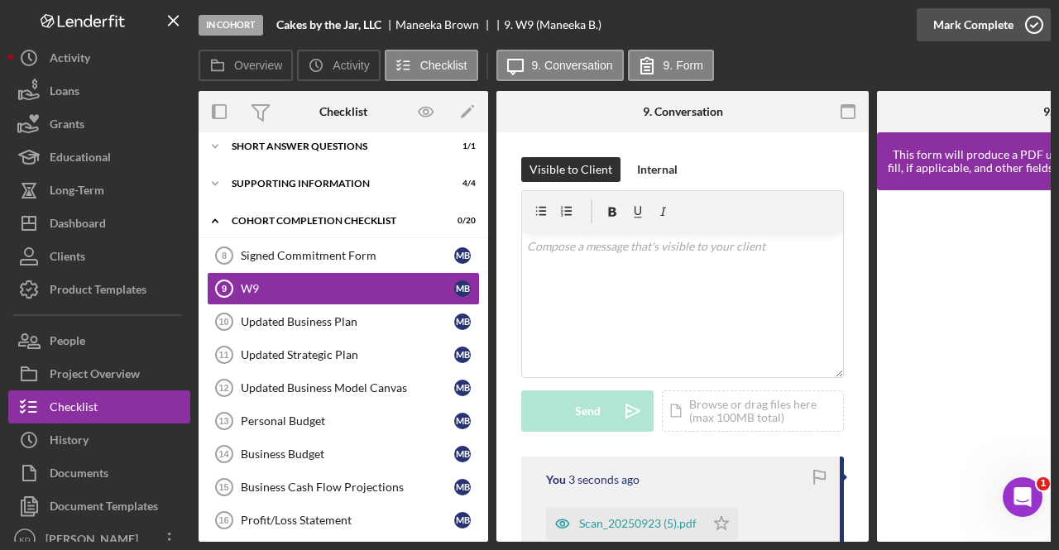
click at [1012, 28] on button "Mark Complete" at bounding box center [984, 24] width 134 height 33
